Goal: Information Seeking & Learning: Learn about a topic

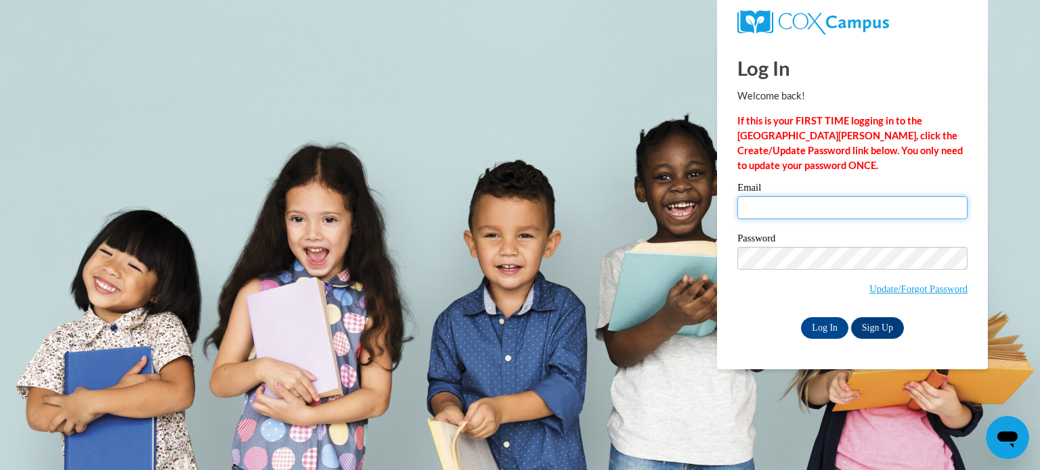
click at [780, 200] on input "Email" at bounding box center [852, 207] width 230 height 23
type input "Izabelleon77@gmail.com"
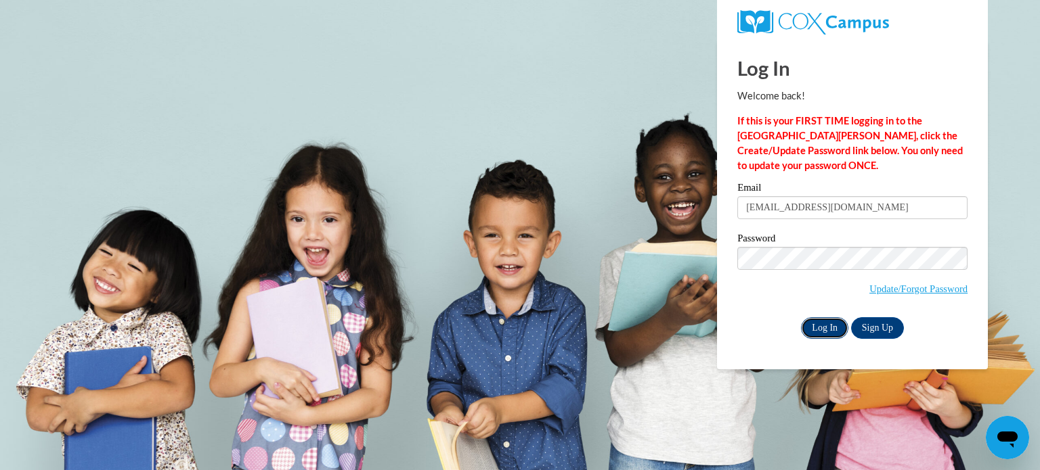
click at [818, 326] on input "Log In" at bounding box center [824, 328] width 47 height 22
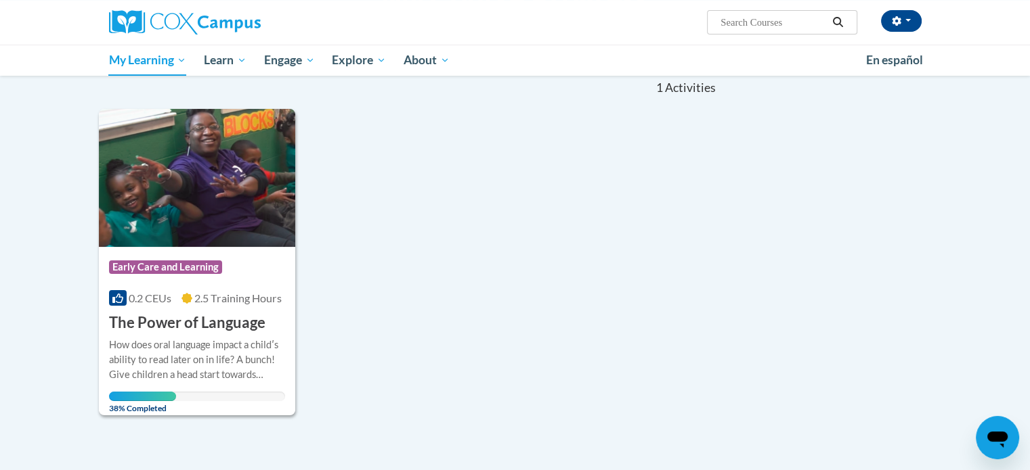
scroll to position [138, 0]
click at [249, 259] on div "Course Category: Early Care and Learning" at bounding box center [197, 268] width 177 height 30
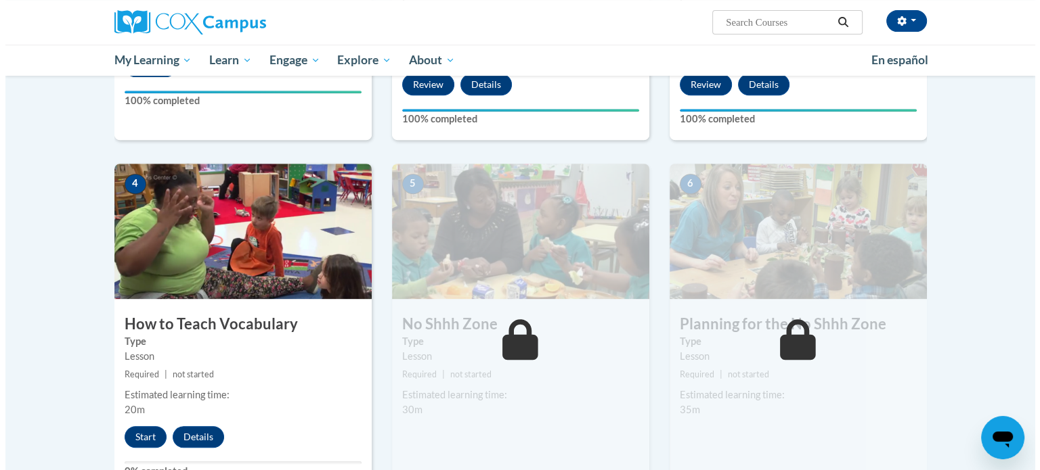
scroll to position [563, 0]
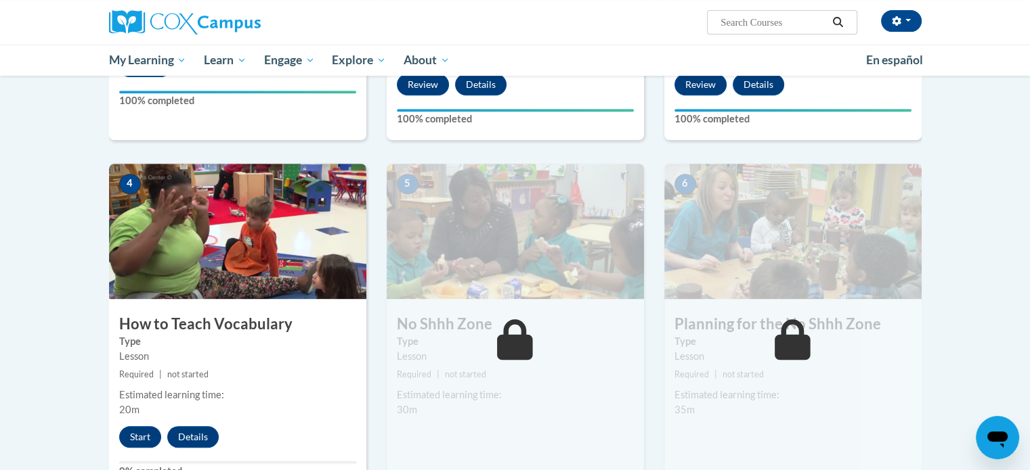
click at [285, 282] on img at bounding box center [237, 231] width 257 height 135
click at [138, 436] on button "Start" at bounding box center [140, 437] width 42 height 22
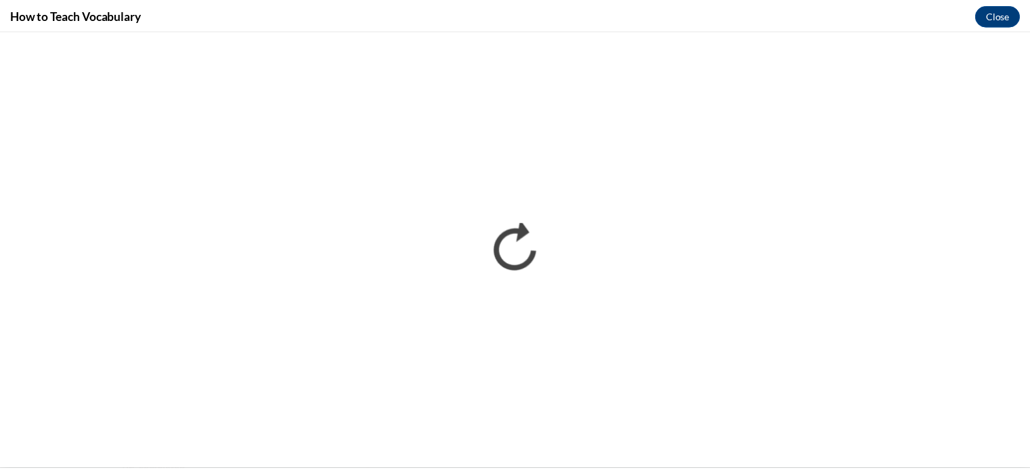
scroll to position [0, 0]
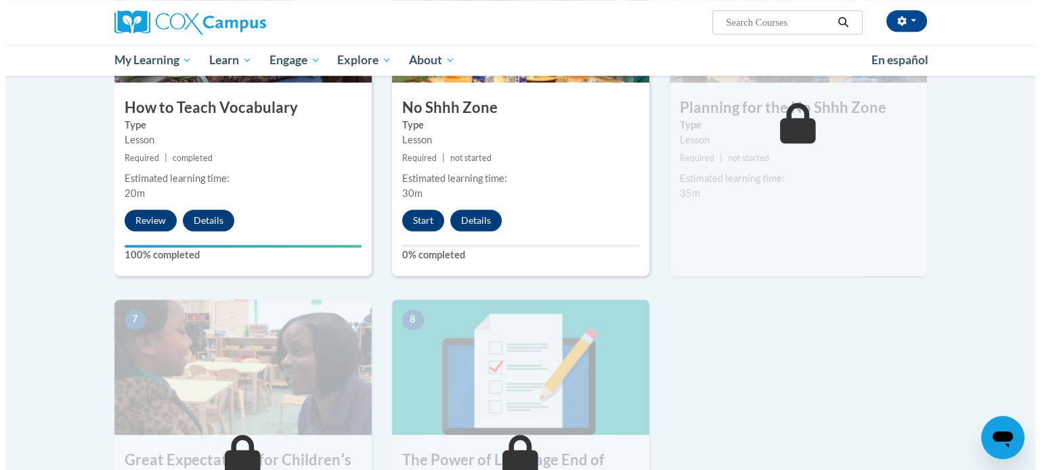
scroll to position [779, 0]
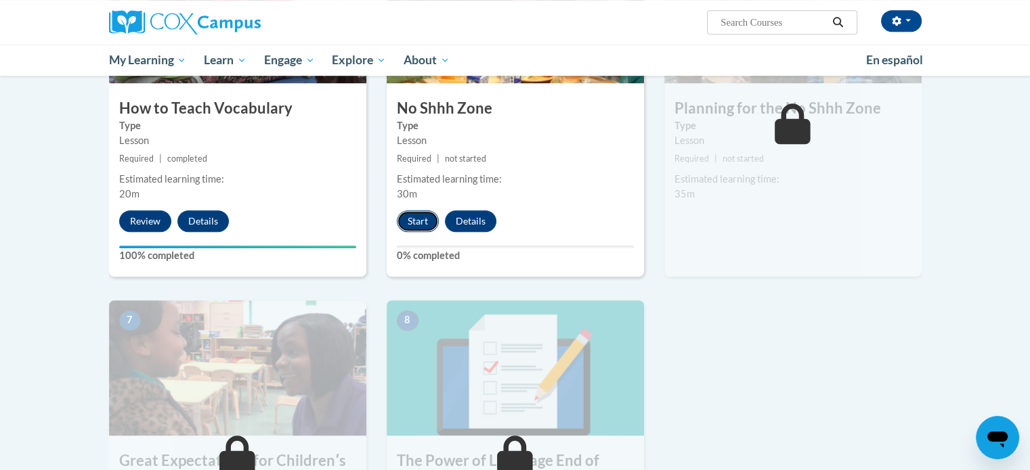
click at [420, 213] on button "Start" at bounding box center [418, 222] width 42 height 22
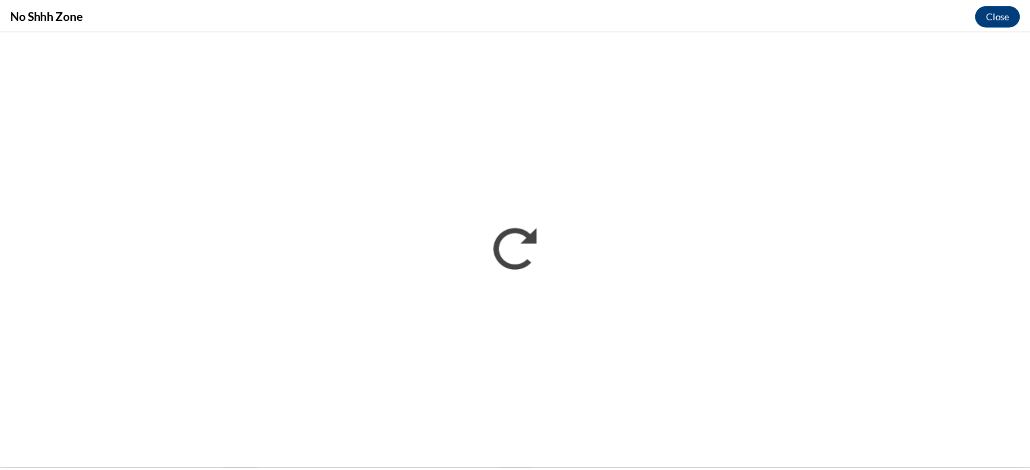
scroll to position [0, 0]
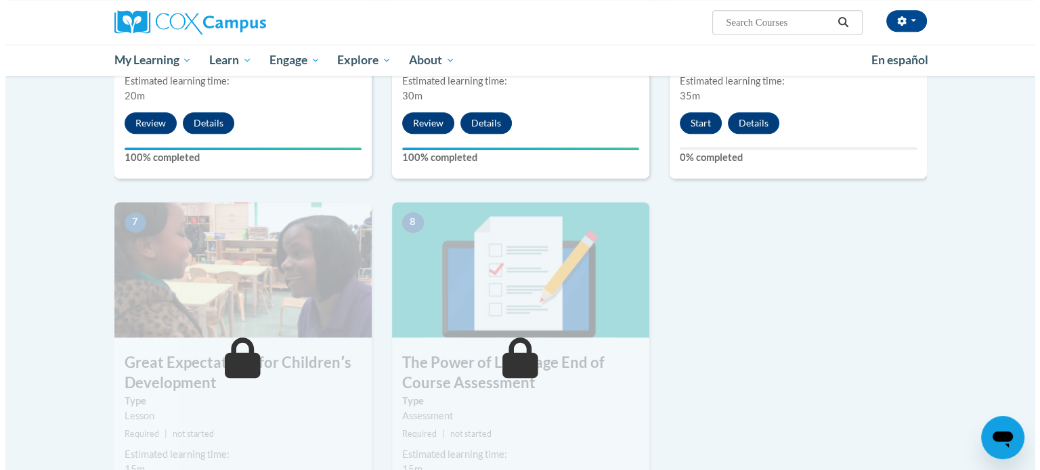
scroll to position [723, 0]
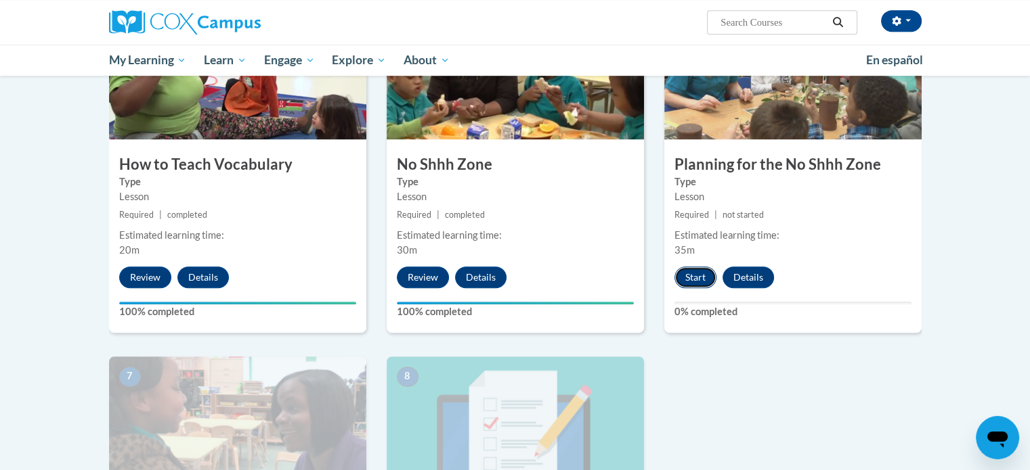
click at [693, 278] on button "Start" at bounding box center [695, 278] width 42 height 22
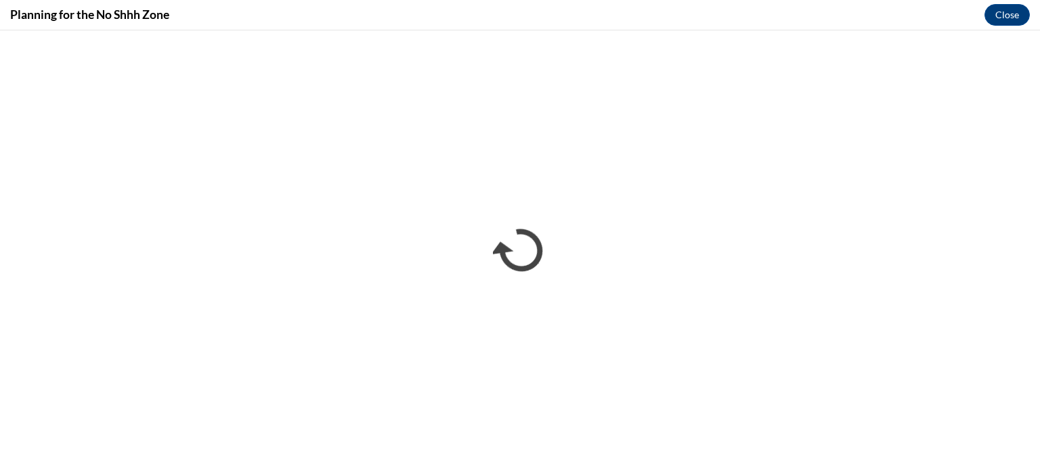
scroll to position [0, 0]
